Goal: Find specific page/section: Find specific page/section

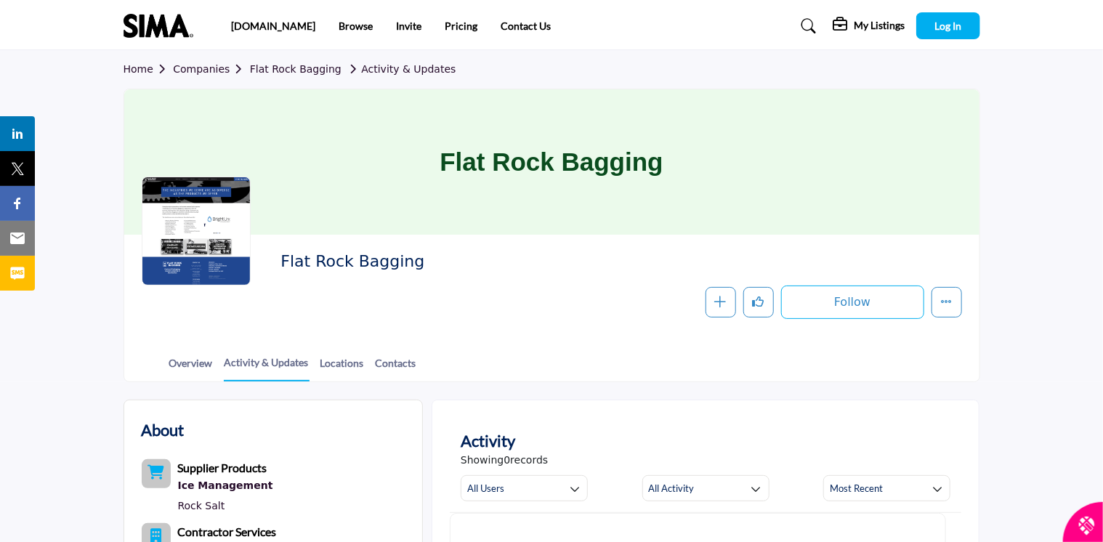
click at [141, 68] on link "Home" at bounding box center [149, 69] width 50 height 12
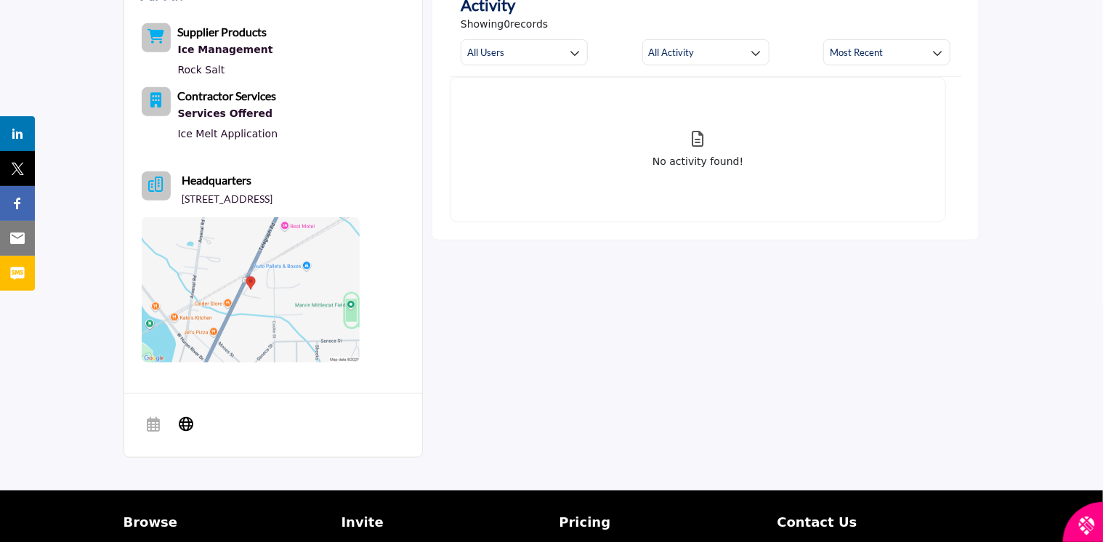
scroll to position [509, 0]
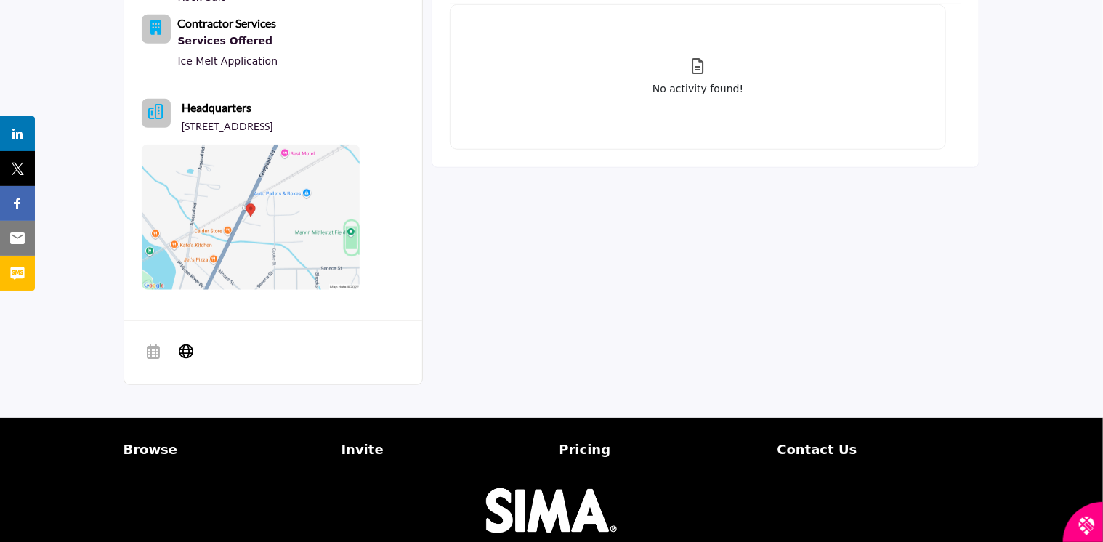
click at [161, 114] on icon "Headquarter icon" at bounding box center [156, 112] width 15 height 15
click at [154, 116] on icon "Headquarter icon" at bounding box center [156, 112] width 15 height 15
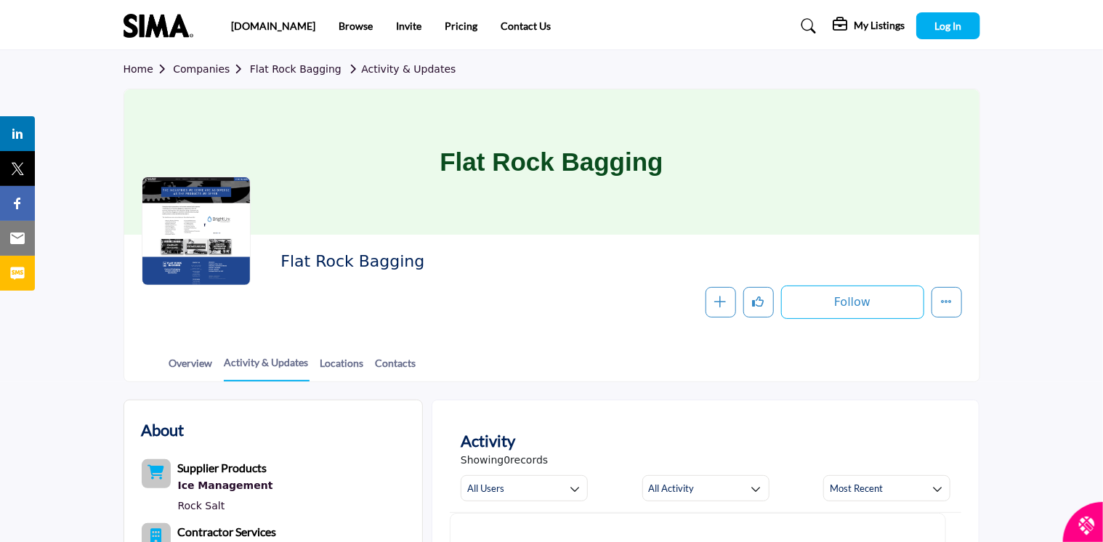
scroll to position [282, 0]
